Goal: Task Accomplishment & Management: Manage account settings

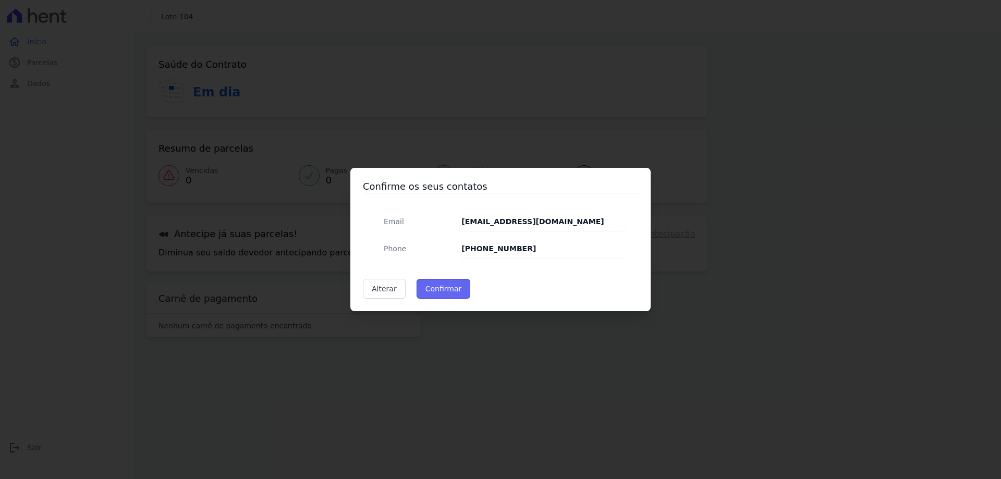
click at [441, 289] on button "Confirmar" at bounding box center [444, 289] width 54 height 20
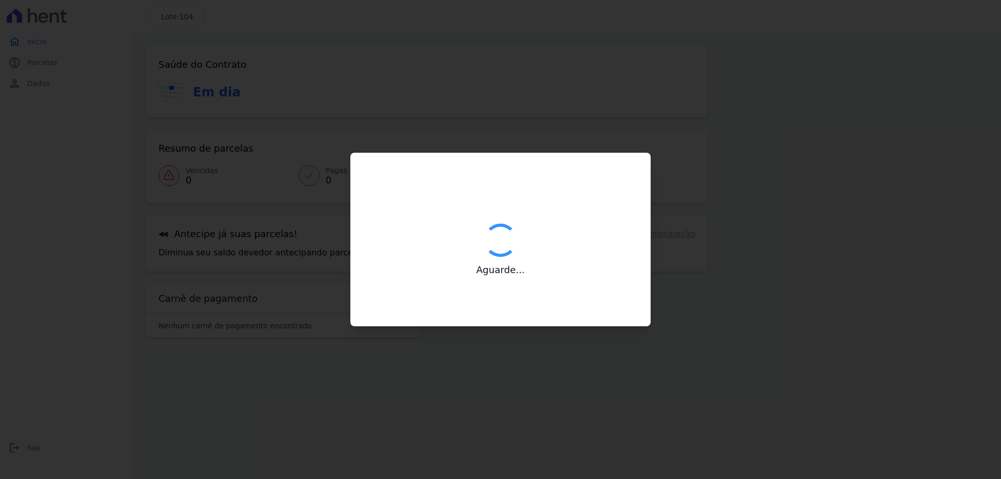
type input "Contatos confirmados com sucesso."
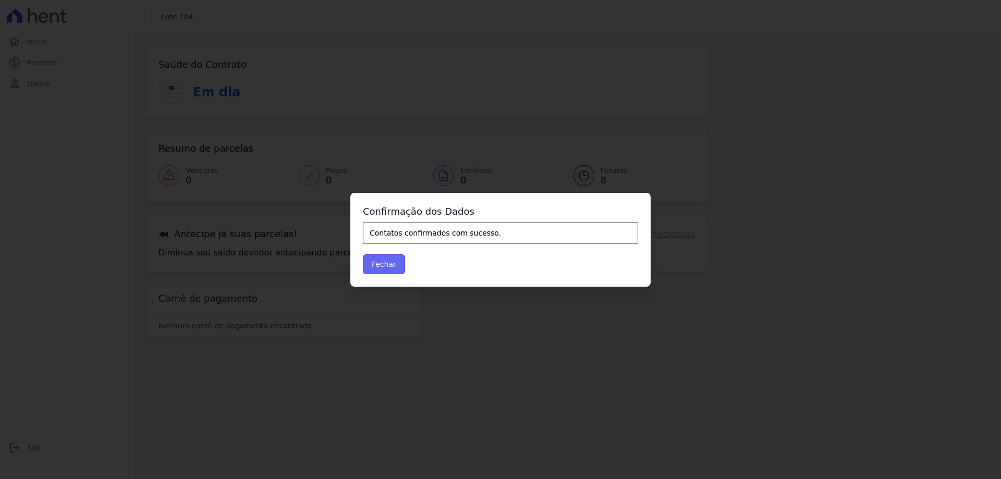
click at [379, 264] on button "Fechar" at bounding box center [384, 264] width 42 height 20
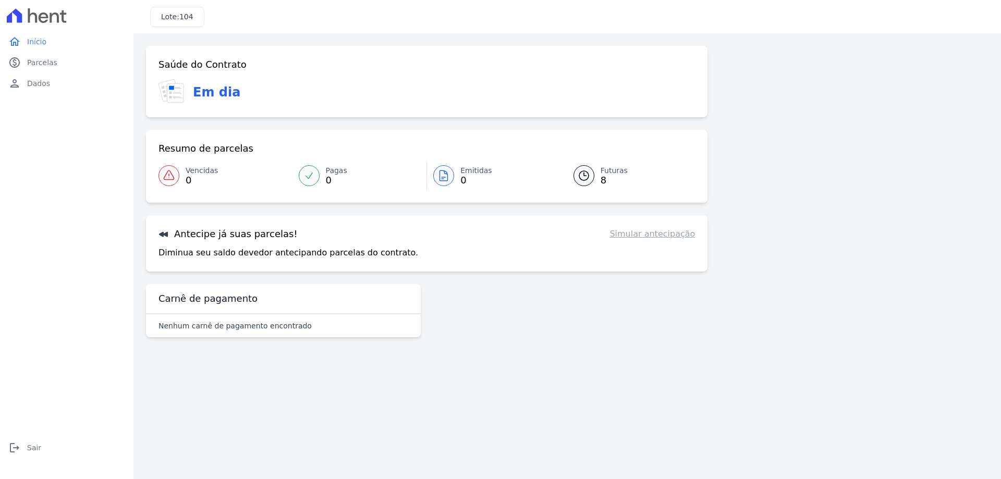
click at [232, 325] on p "Nenhum carnê de pagamento encontrado" at bounding box center [234, 326] width 153 height 10
click at [228, 273] on div "Saúde do Contrato Em dia Resumo de parcelas Vencidas 0 Pagas 0 Emitidas 0 Futur…" at bounding box center [427, 194] width 562 height 296
click at [234, 252] on p "Diminua seu saldo devedor antecipando parcelas do contrato." at bounding box center [288, 253] width 260 height 13
drag, startPoint x: 234, startPoint y: 252, endPoint x: 270, endPoint y: 251, distance: 36.5
click at [236, 252] on p "Diminua seu saldo devedor antecipando parcelas do contrato." at bounding box center [288, 253] width 260 height 13
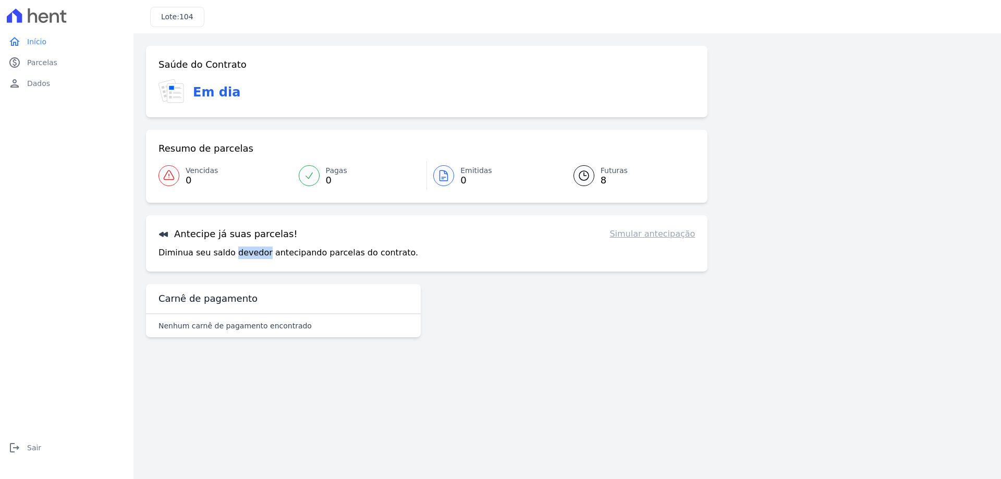
click at [665, 231] on link "Simular antecipação" at bounding box center [652, 234] width 86 height 13
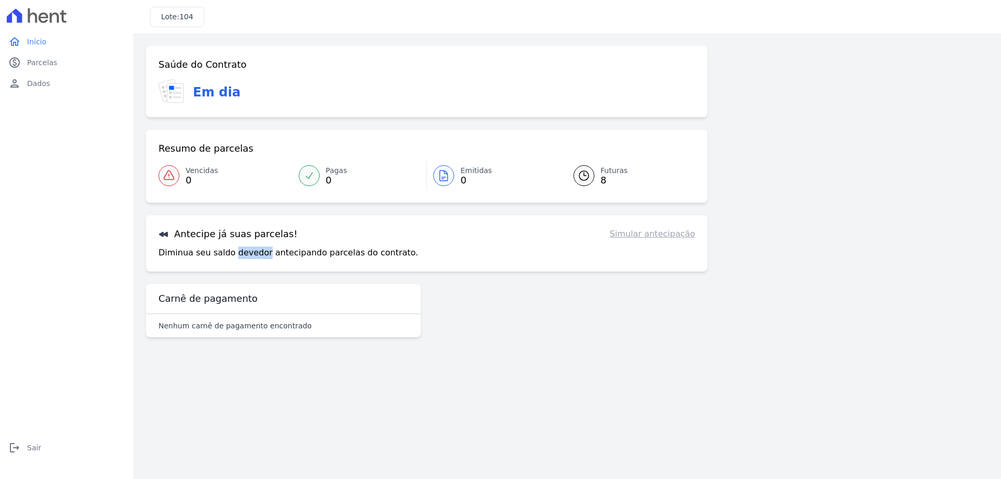
click at [613, 174] on span "Futuras" at bounding box center [614, 170] width 27 height 11
click at [596, 168] on link "Futuras 8" at bounding box center [628, 175] width 135 height 29
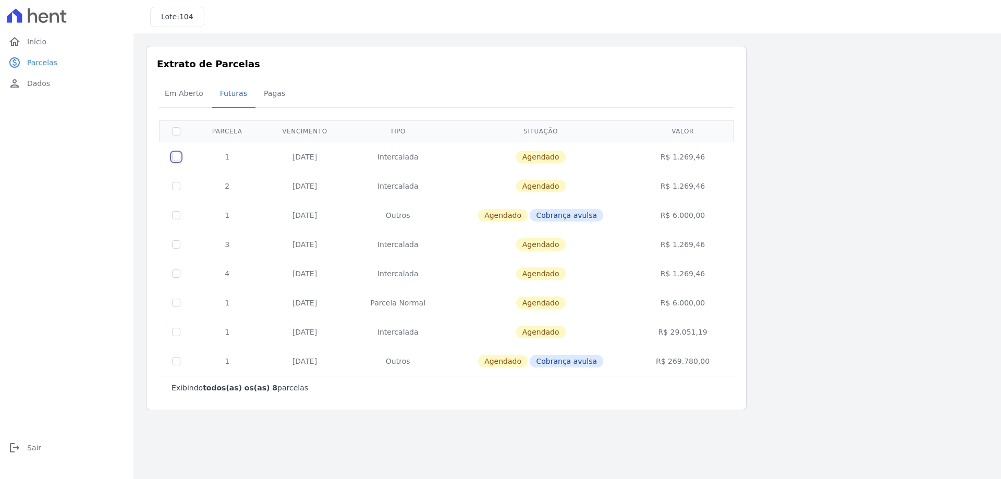
click at [179, 158] on input "checkbox" at bounding box center [176, 157] width 8 height 8
checkbox input "true"
click at [720, 88] on div "Em Aberto Futuras Pagas" at bounding box center [446, 94] width 580 height 26
click at [708, 99] on div "Em Aberto Futuras Pagas" at bounding box center [446, 94] width 580 height 26
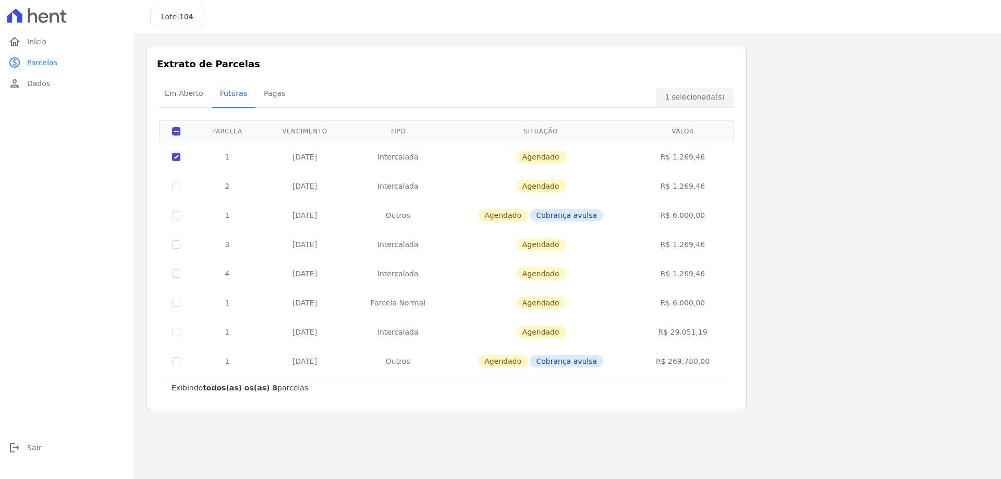
click at [708, 99] on div "Em Aberto Futuras Pagas" at bounding box center [446, 94] width 580 height 26
click at [188, 19] on span "104" at bounding box center [186, 17] width 14 height 8
